Goal: Information Seeking & Learning: Learn about a topic

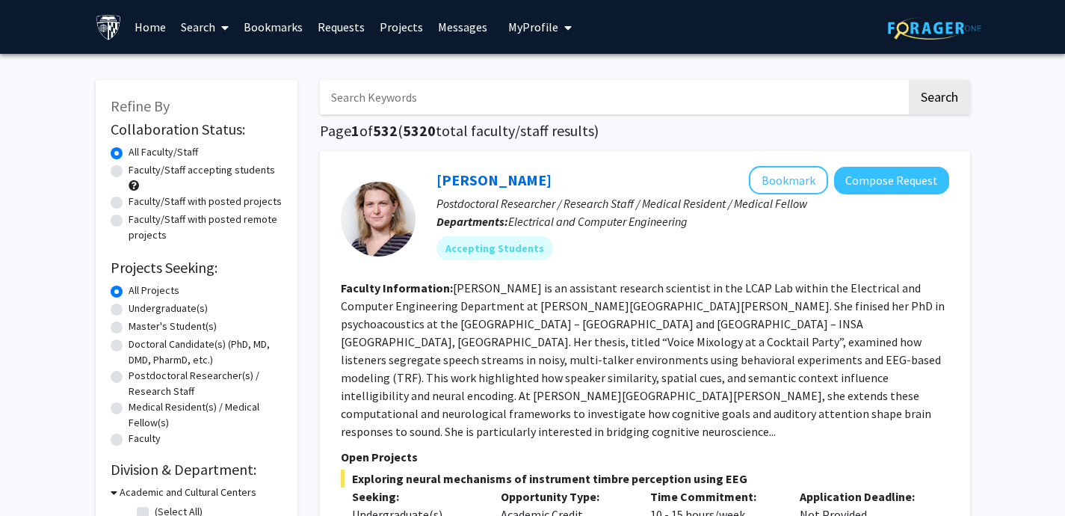
click at [544, 29] on span "My Profile" at bounding box center [533, 26] width 50 height 15
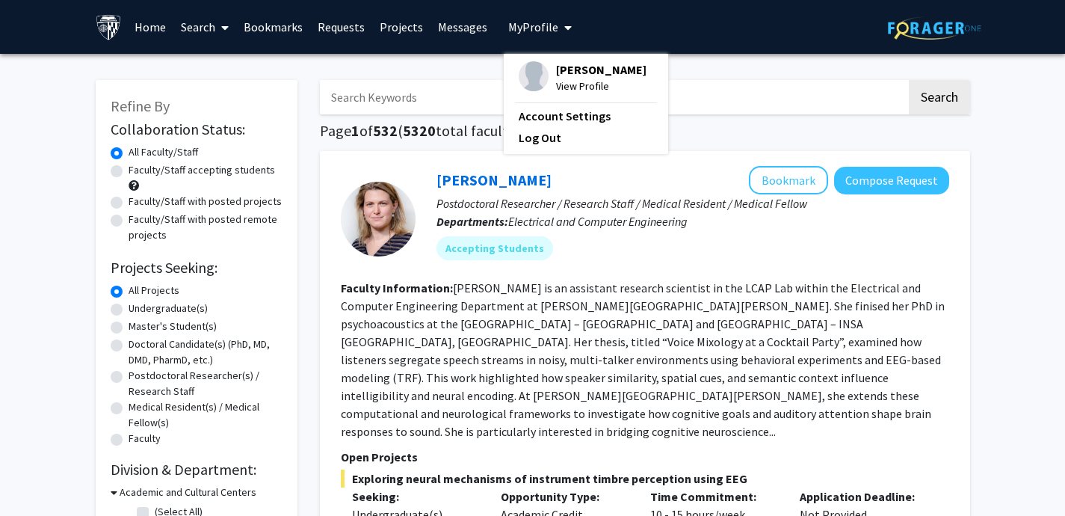
click at [579, 84] on span "View Profile" at bounding box center [601, 86] width 90 height 16
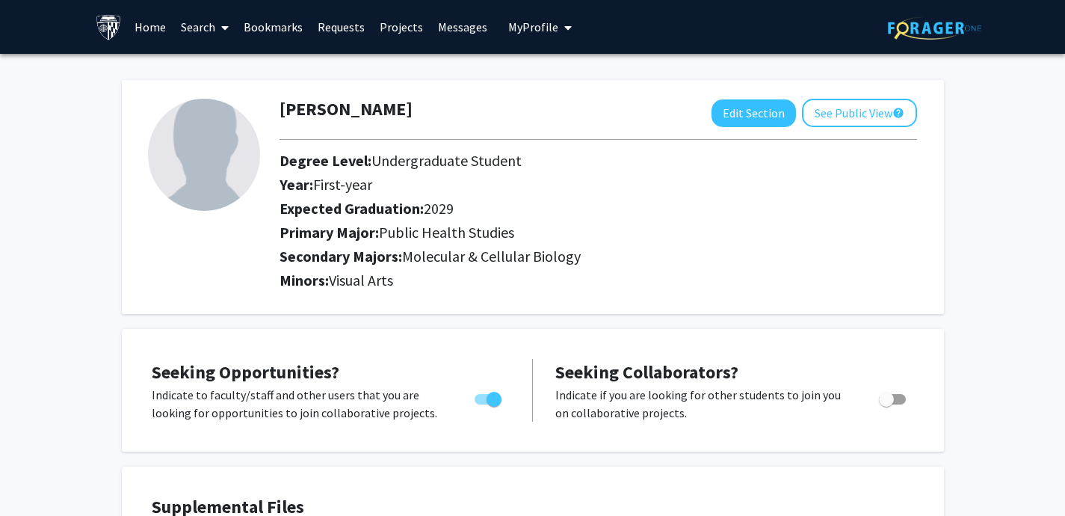
click at [135, 28] on link "Home" at bounding box center [150, 27] width 46 height 52
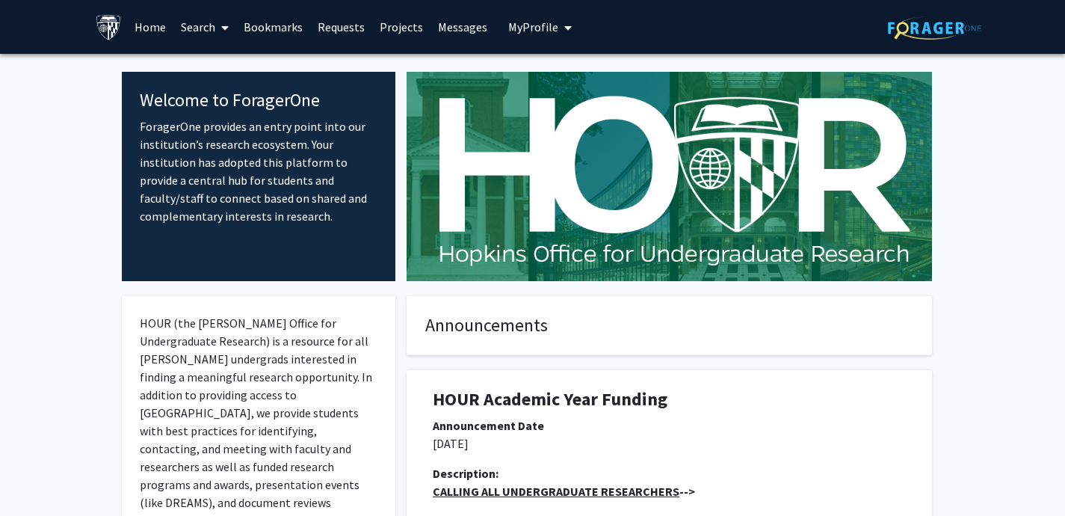
click at [209, 17] on link "Search" at bounding box center [204, 27] width 63 height 52
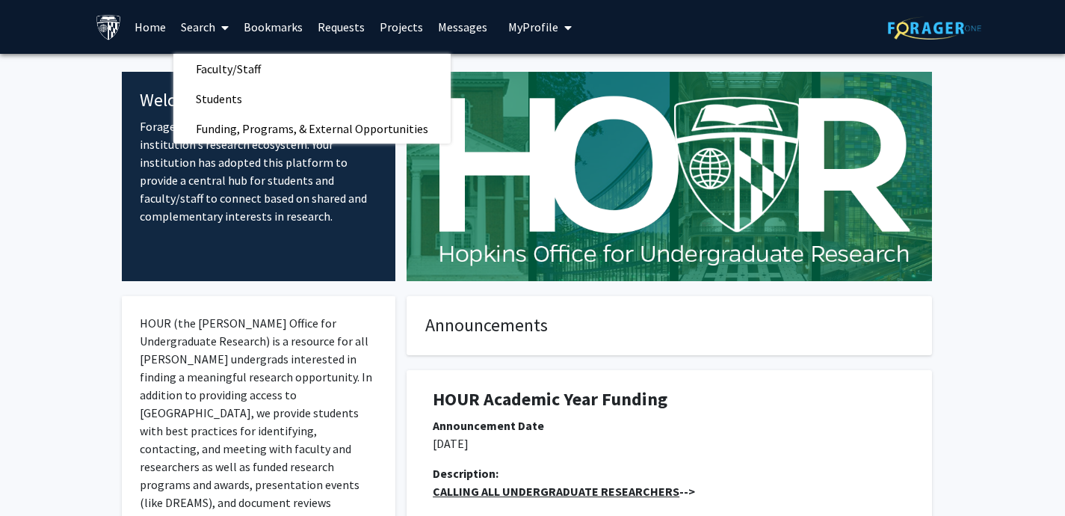
click at [514, 35] on button "My Profile" at bounding box center [540, 27] width 72 height 54
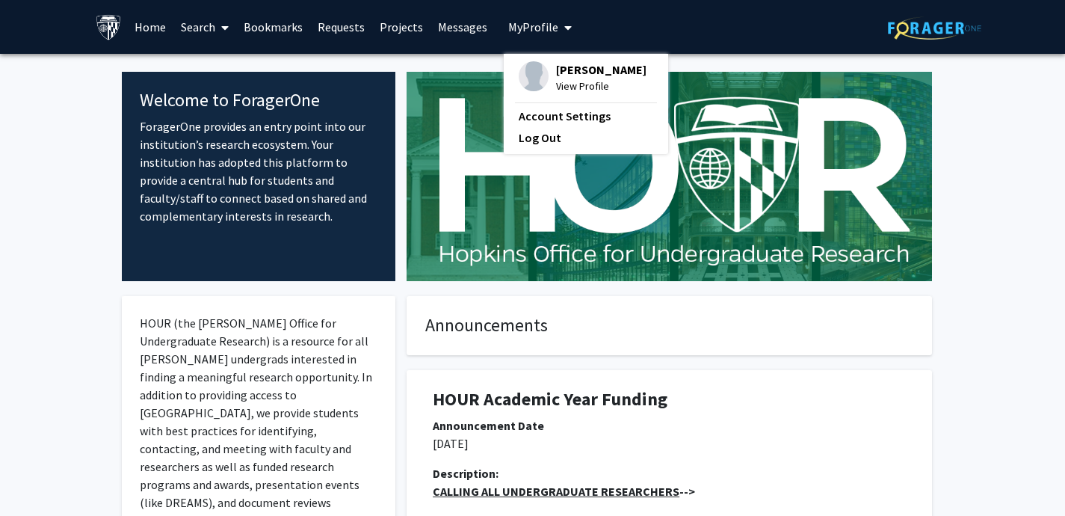
click at [155, 25] on link "Home" at bounding box center [150, 27] width 46 height 52
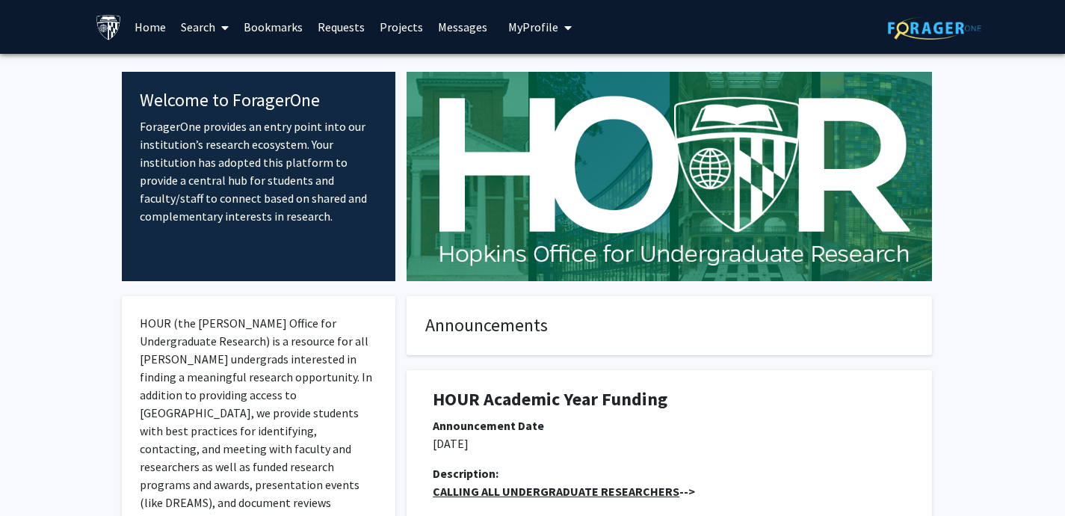
click at [197, 23] on link "Search" at bounding box center [204, 27] width 63 height 52
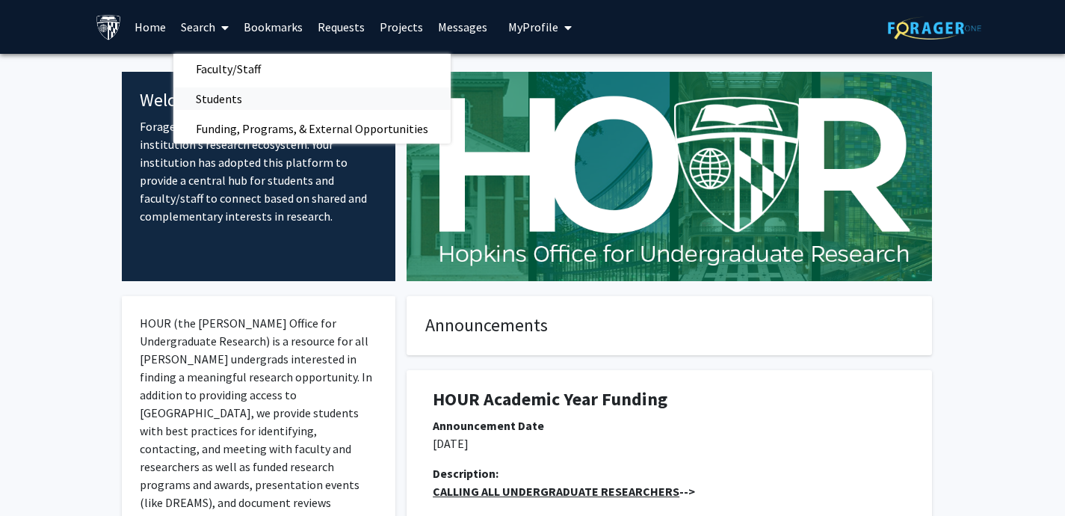
click at [252, 99] on span "Students" at bounding box center [218, 99] width 91 height 30
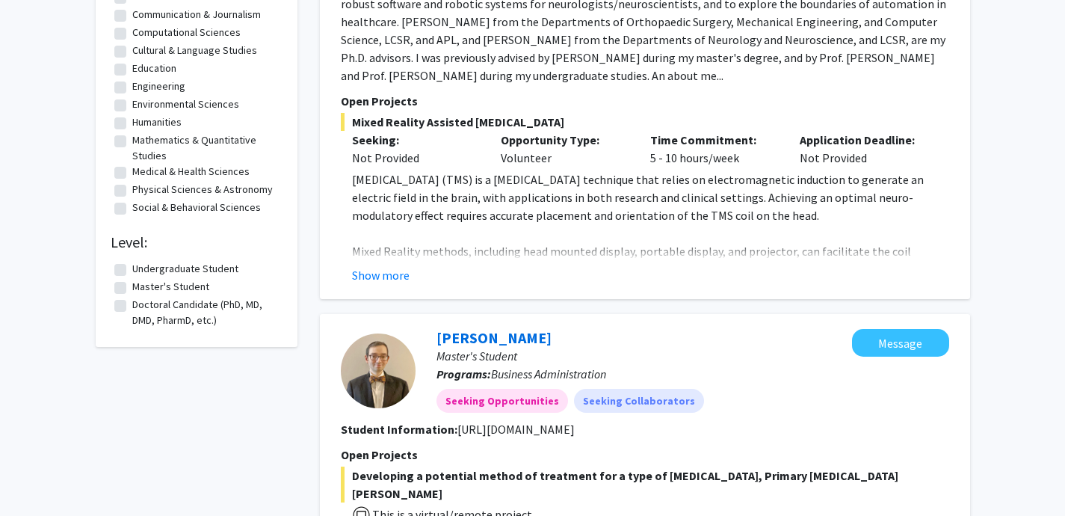
scroll to position [314, 0]
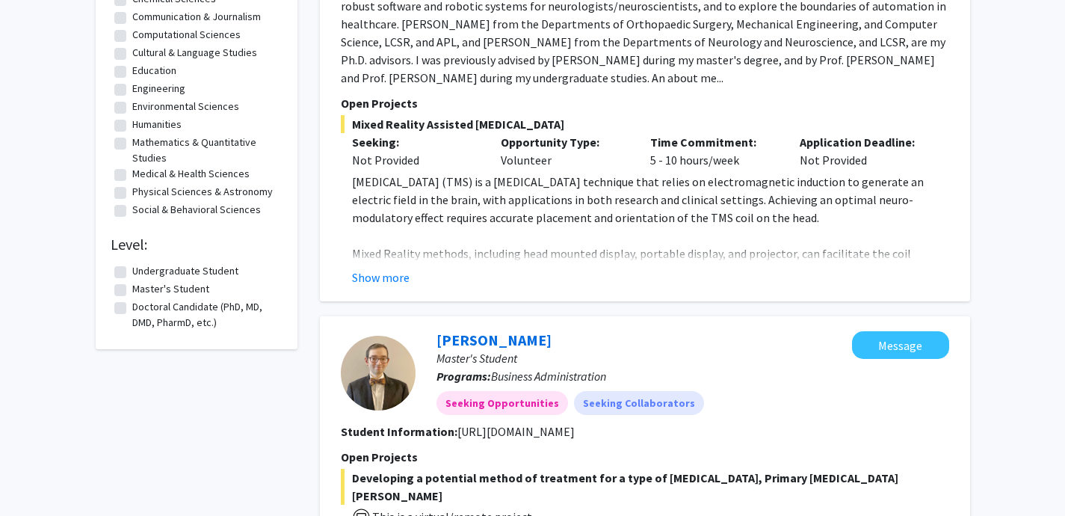
click at [183, 271] on label "Undergraduate Student" at bounding box center [185, 271] width 106 height 16
click at [142, 271] on input "Undergraduate Student" at bounding box center [137, 268] width 10 height 10
checkbox input "true"
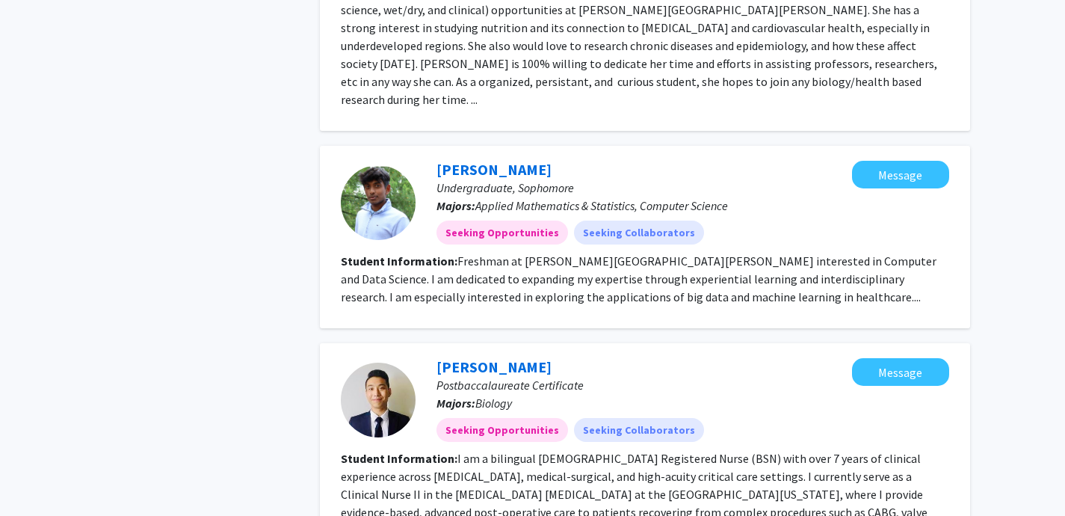
scroll to position [309, 0]
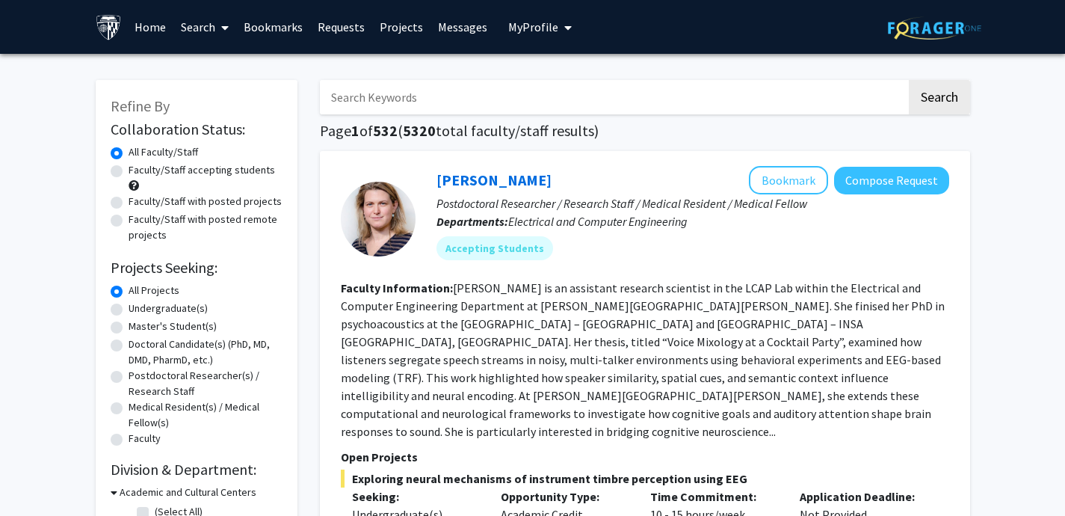
click at [271, 21] on link "Bookmarks" at bounding box center [273, 27] width 74 height 52
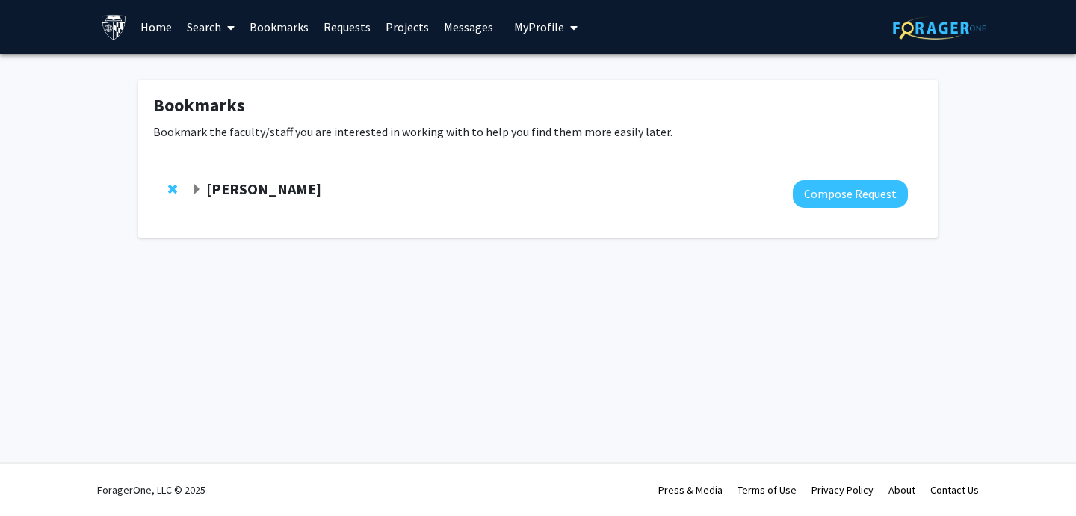
click at [270, 197] on strong "Joann Bodurtha" at bounding box center [263, 188] width 115 height 19
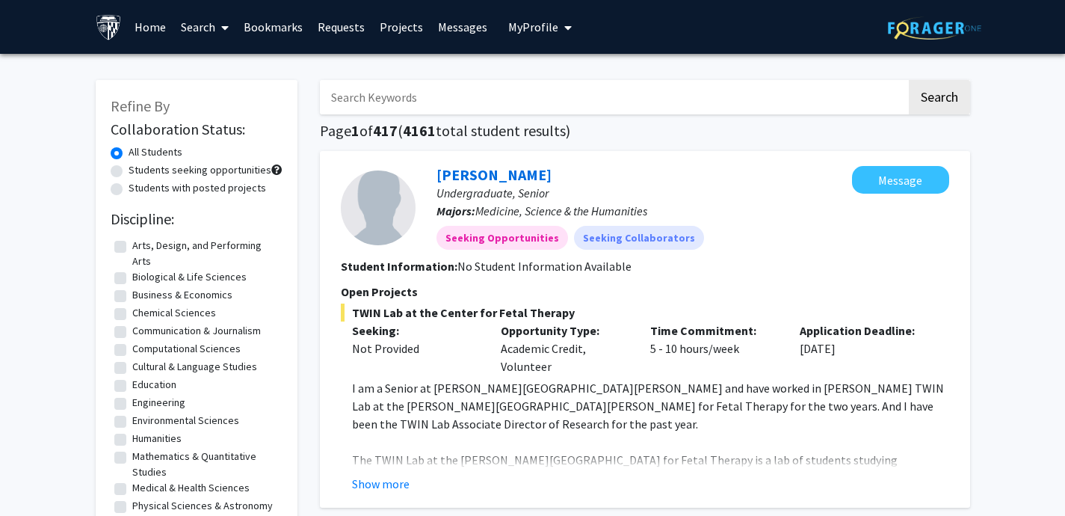
click at [519, 28] on span "My Profile" at bounding box center [533, 26] width 50 height 15
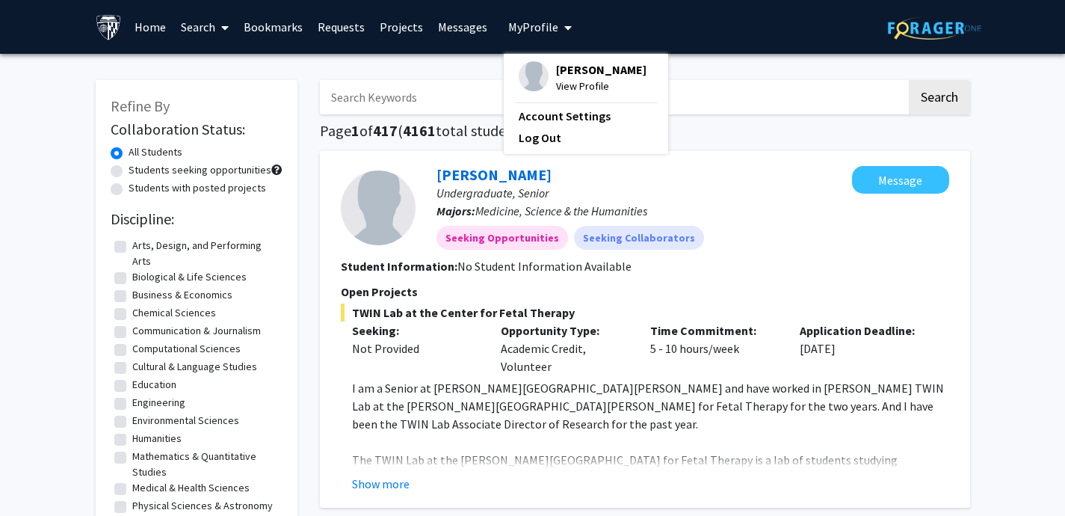
click at [561, 70] on span "[PERSON_NAME]" at bounding box center [601, 69] width 90 height 16
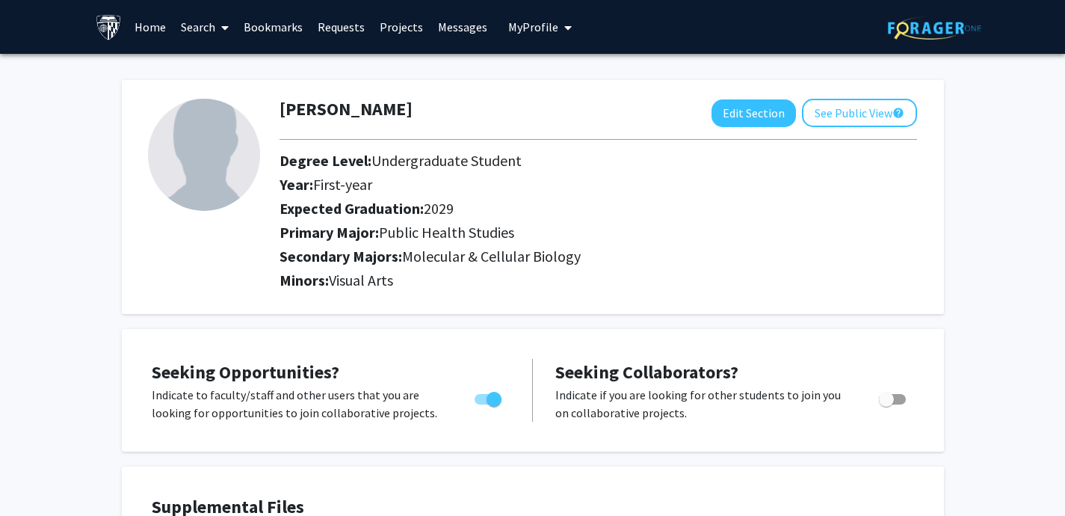
click at [246, 188] on img at bounding box center [204, 155] width 112 height 112
click at [265, 33] on link "Bookmarks" at bounding box center [273, 27] width 74 height 52
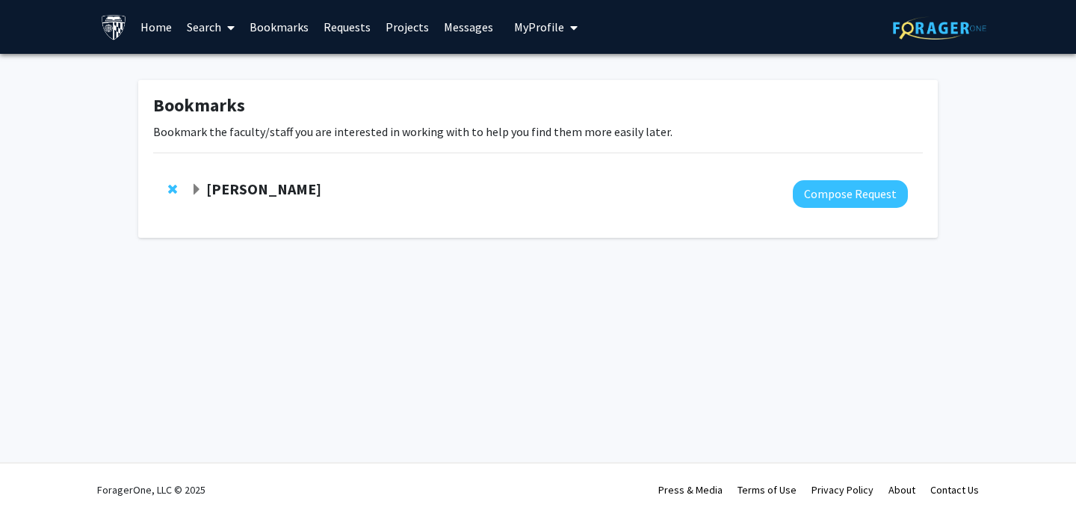
click at [269, 200] on div at bounding box center [549, 194] width 717 height 28
click at [258, 196] on strong "Joann Bodurtha" at bounding box center [263, 188] width 115 height 19
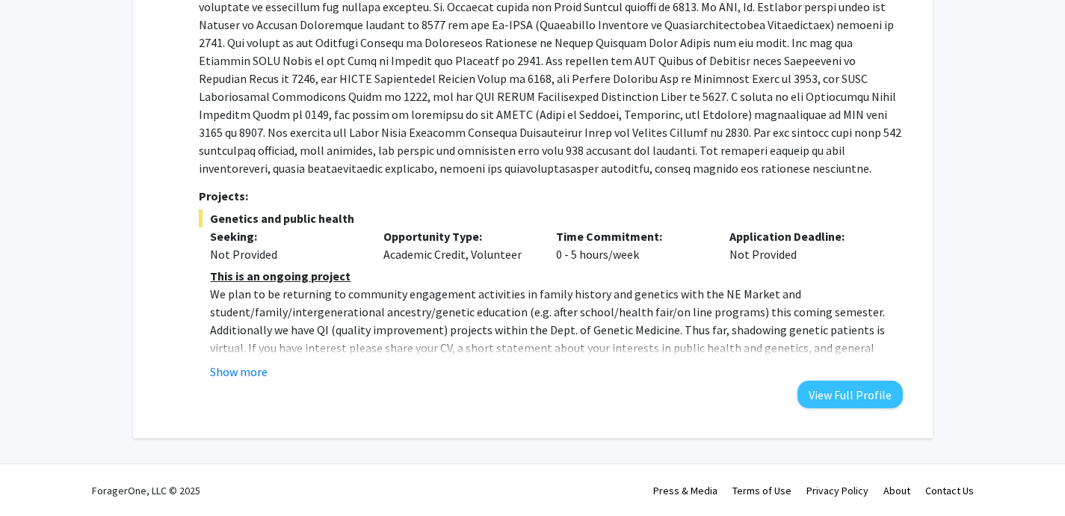
scroll to position [382, 0]
click at [251, 372] on button "Show more" at bounding box center [239, 371] width 58 height 18
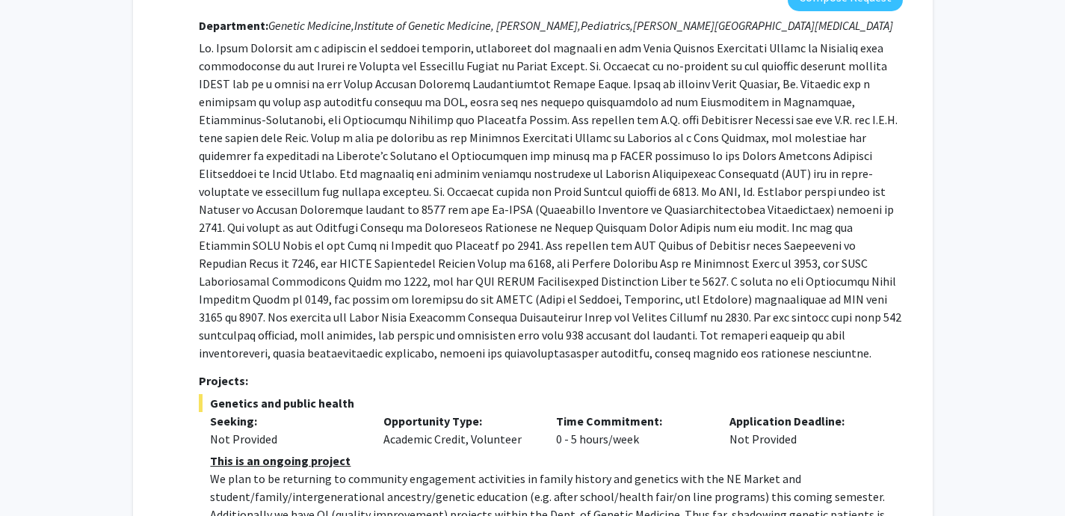
scroll to position [197, 0]
